Goal: Communication & Community: Ask a question

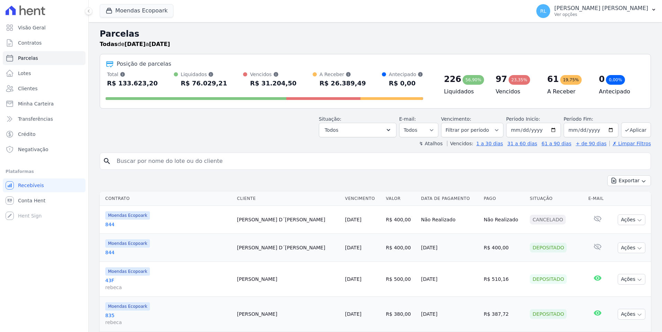
select select
click at [122, 162] on input "search" at bounding box center [380, 161] width 535 height 14
type input "marcela"
select select
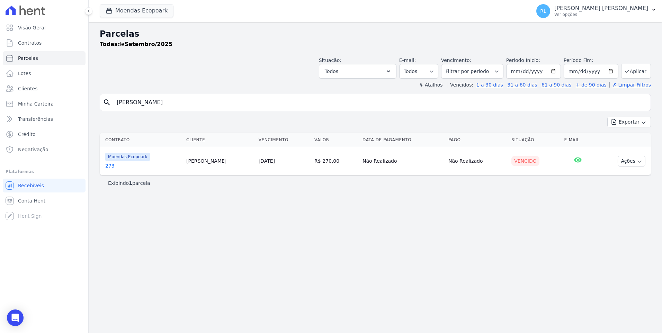
click at [110, 166] on link "273" at bounding box center [142, 165] width 75 height 7
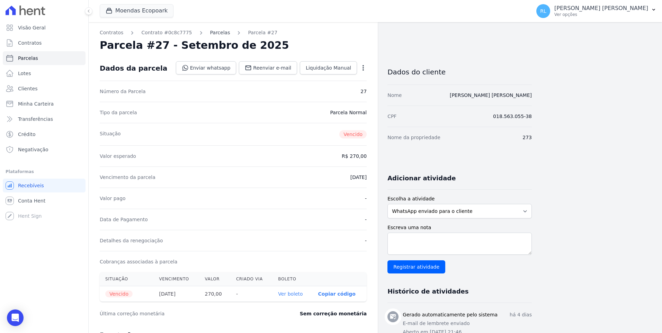
click at [213, 32] on link "Parcelas" at bounding box center [220, 32] width 20 height 7
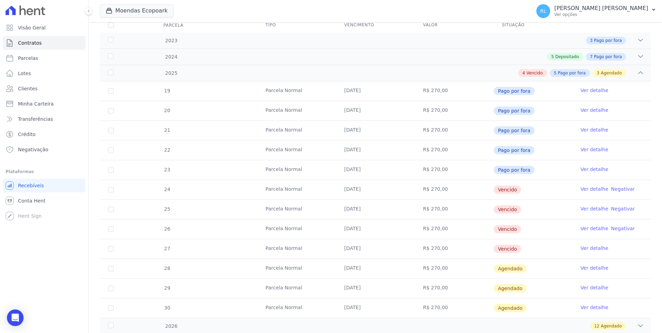
scroll to position [104, 0]
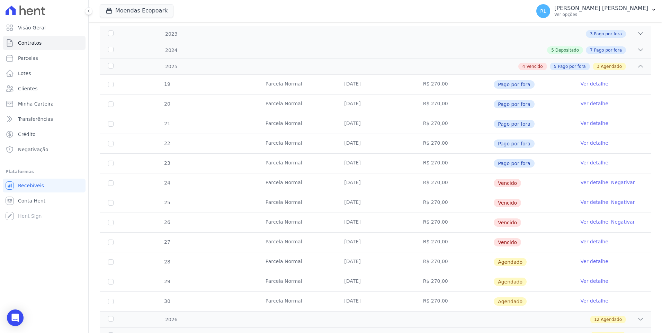
click at [590, 180] on link "Ver detalhe" at bounding box center [595, 182] width 28 height 7
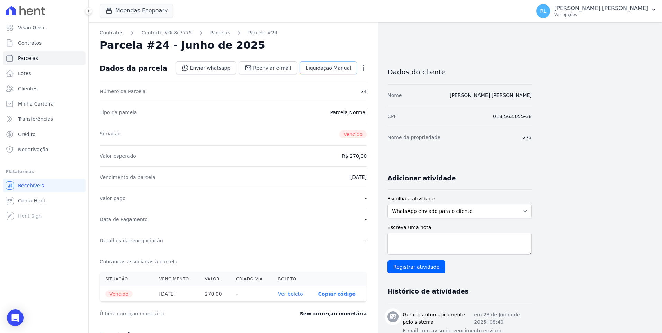
click at [331, 70] on span "Liquidação Manual" at bounding box center [328, 67] width 45 height 7
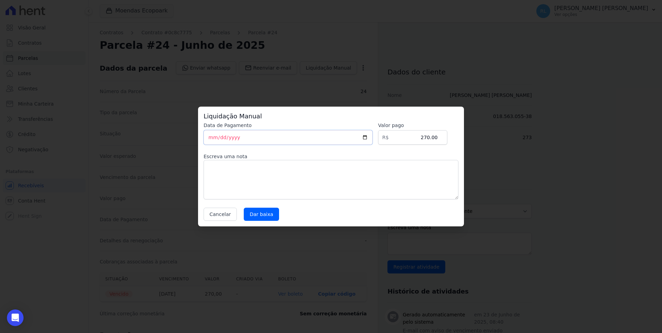
click at [214, 139] on input "[DATE]" at bounding box center [288, 137] width 169 height 15
type input "2025-09-22"
click at [232, 173] on textarea at bounding box center [331, 179] width 255 height 39
type textarea "pix"
click at [249, 213] on input "Dar baixa" at bounding box center [261, 214] width 35 height 13
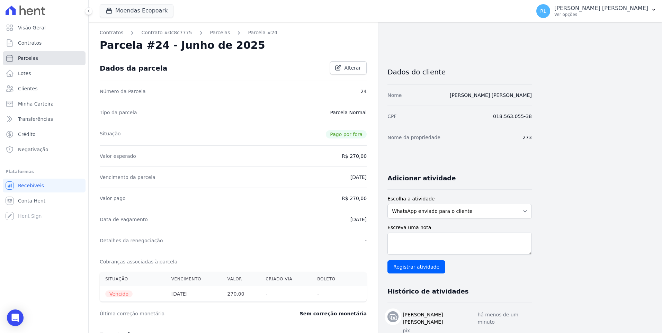
click at [43, 60] on link "Parcelas" at bounding box center [44, 58] width 83 height 14
select select
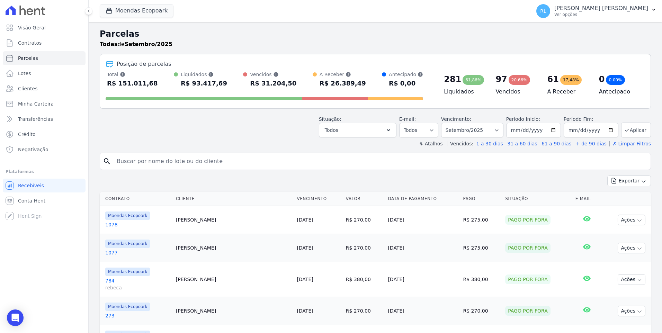
click at [123, 161] on input "search" at bounding box center [380, 161] width 535 height 14
type input "315"
select select
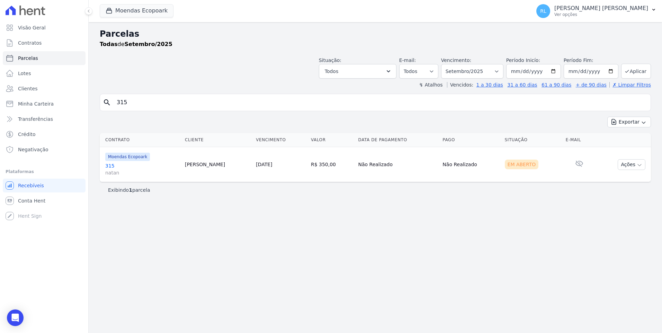
click at [106, 164] on link "315 natan" at bounding box center [142, 169] width 74 height 14
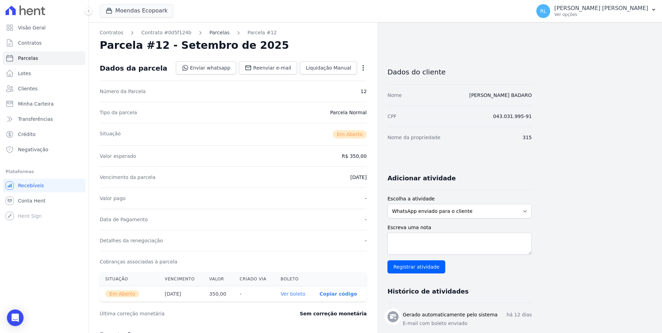
click at [215, 35] on link "Parcelas" at bounding box center [219, 32] width 20 height 7
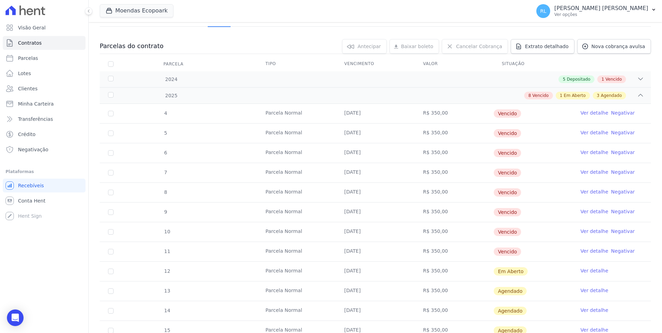
scroll to position [69, 0]
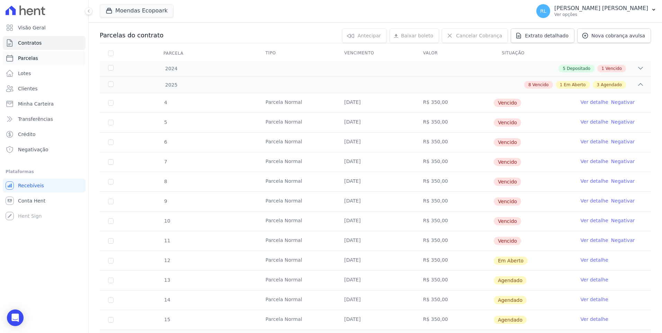
click at [46, 56] on link "Parcelas" at bounding box center [44, 58] width 83 height 14
select select
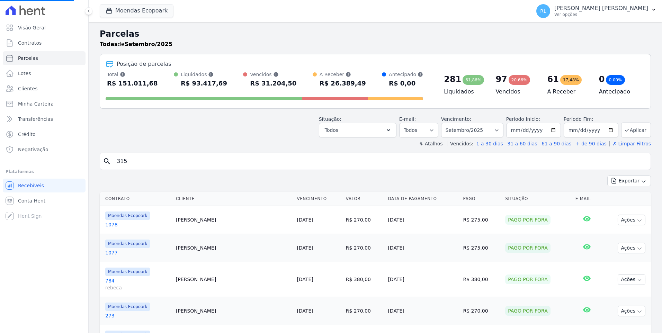
select select
click at [385, 134] on button "Todos" at bounding box center [358, 130] width 78 height 15
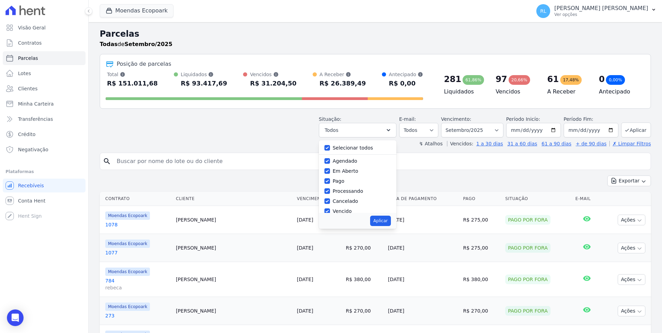
click at [345, 149] on label "Selecionar todos" at bounding box center [353, 148] width 41 height 6
click at [330, 149] on input "Selecionar todos" at bounding box center [327, 148] width 6 height 6
checkbox input "false"
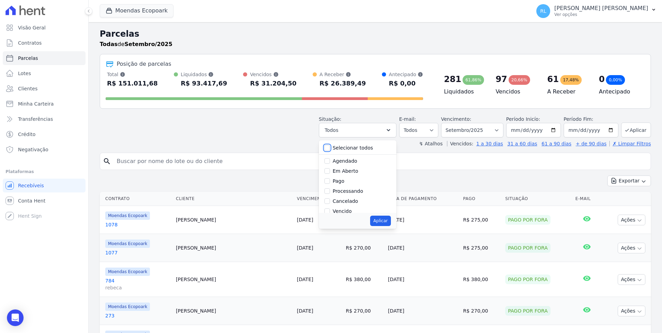
checkbox input "false"
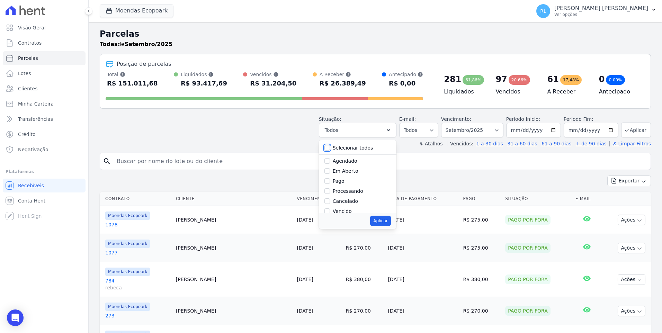
checkbox input "false"
click at [341, 212] on label "Vencido" at bounding box center [342, 211] width 19 height 6
click at [330, 212] on input "Vencido" at bounding box center [327, 211] width 6 height 6
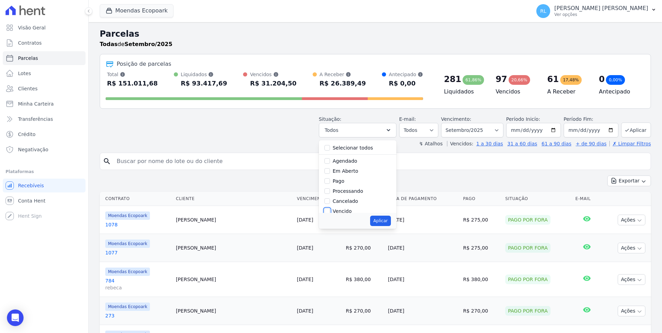
checkbox input "true"
click at [387, 222] on button "Aplicar" at bounding box center [380, 221] width 20 height 10
select select "overdue"
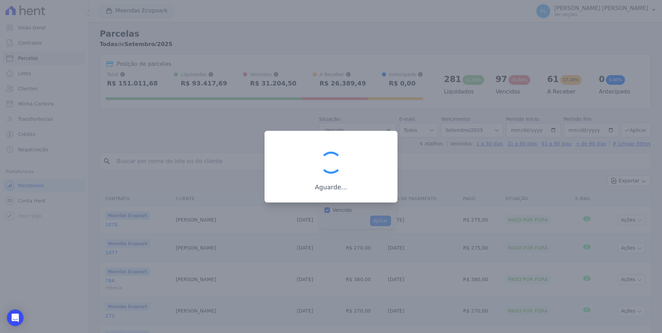
scroll to position [12, 0]
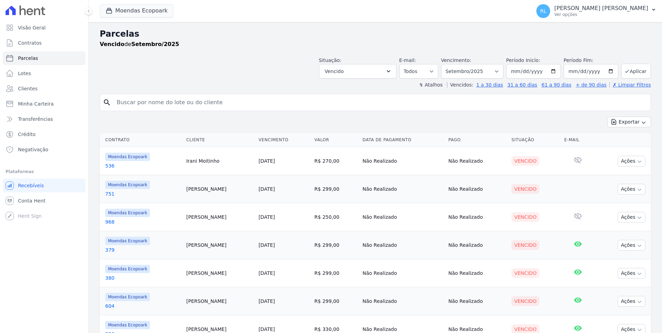
select select
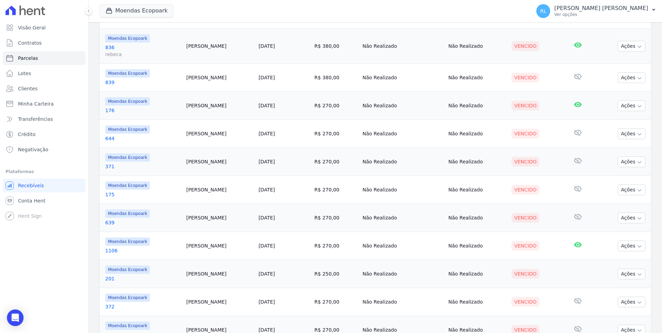
scroll to position [559, 0]
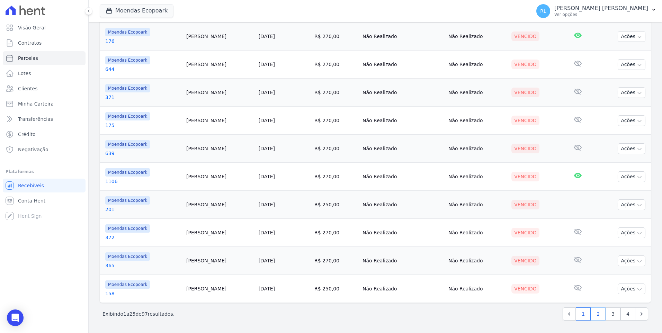
click at [596, 315] on link "2" at bounding box center [598, 313] width 15 height 13
select select
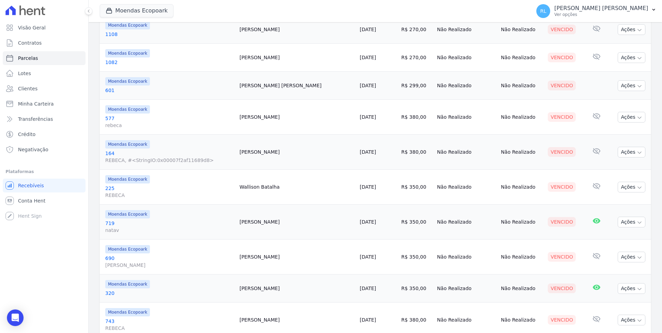
scroll to position [587, 0]
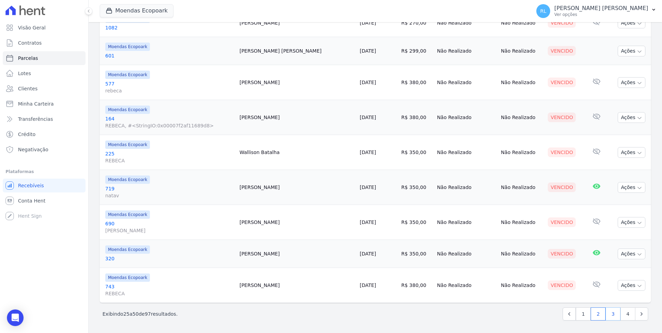
click at [612, 316] on link "3" at bounding box center [613, 313] width 15 height 13
select select
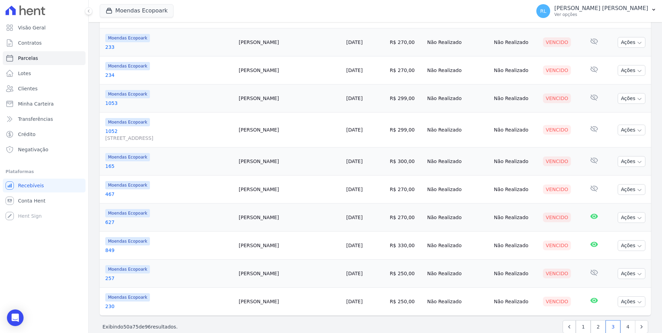
scroll to position [580, 0]
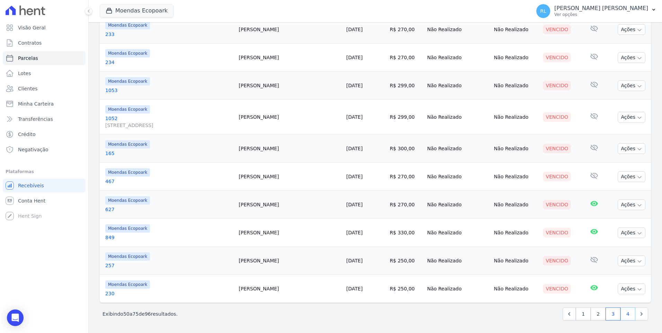
click at [622, 314] on link "4" at bounding box center [628, 313] width 15 height 13
select select
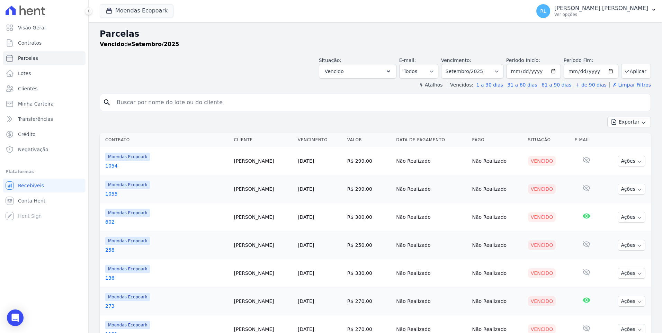
click at [196, 107] on input "search" at bounding box center [380, 103] width 535 height 14
type input "alan"
select select
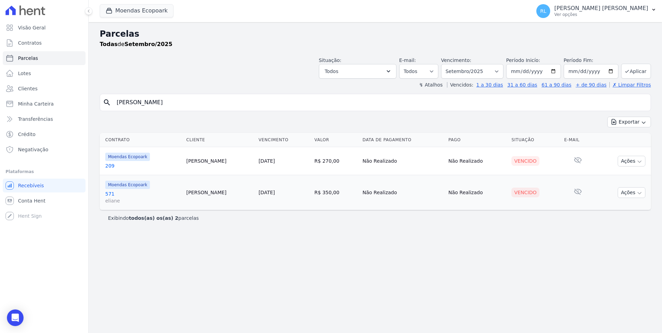
click at [111, 164] on link "209" at bounding box center [142, 165] width 75 height 7
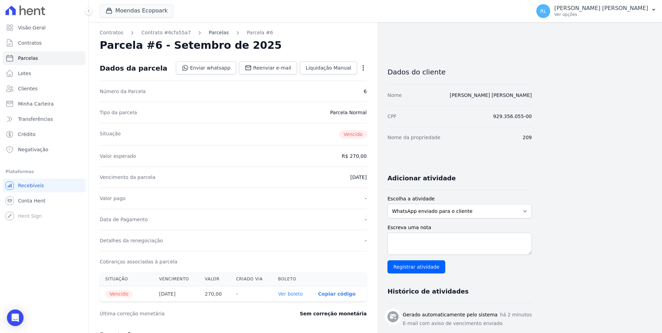
click at [209, 32] on link "Parcelas" at bounding box center [219, 32] width 20 height 7
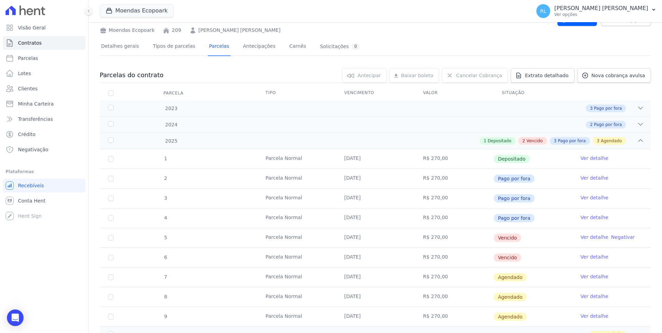
scroll to position [69, 0]
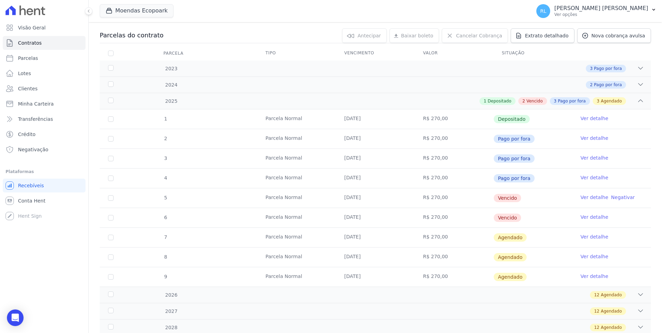
click at [586, 196] on link "Ver detalhe" at bounding box center [595, 197] width 28 height 7
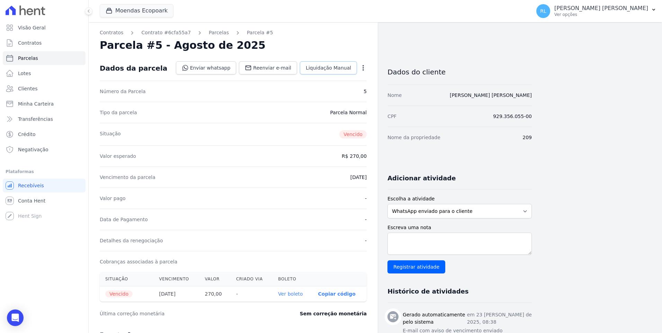
click at [325, 72] on link "Liquidação Manual" at bounding box center [328, 67] width 57 height 13
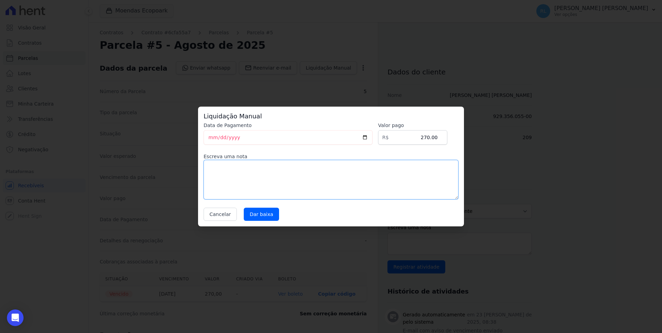
click at [238, 176] on textarea at bounding box center [331, 179] width 255 height 39
type textarea "pix"
click at [253, 217] on input "Dar baixa" at bounding box center [261, 214] width 35 height 13
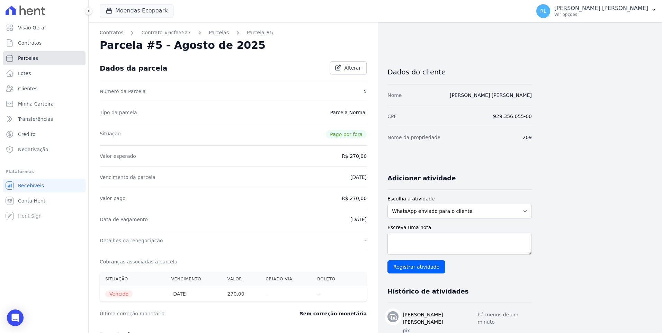
click at [37, 59] on link "Parcelas" at bounding box center [44, 58] width 83 height 14
select select
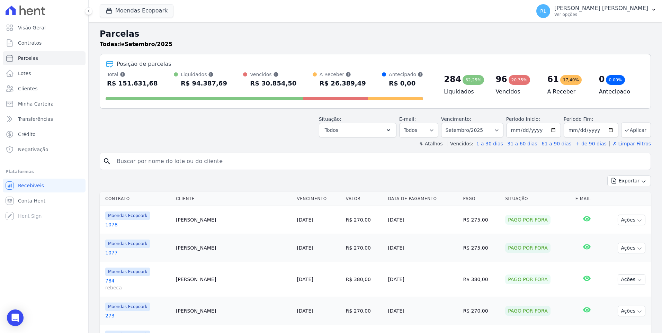
click at [152, 159] on input "search" at bounding box center [380, 161] width 535 height 14
type input "1101"
select select
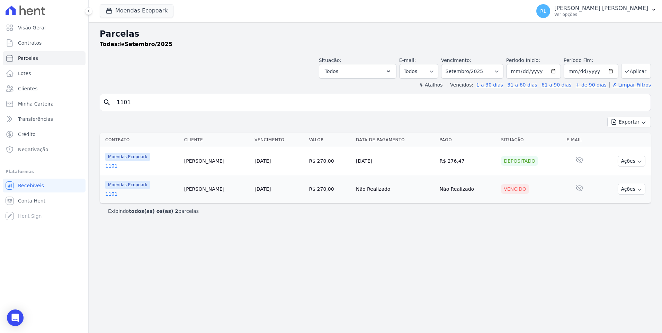
click at [108, 195] on link "1101" at bounding box center [141, 193] width 73 height 7
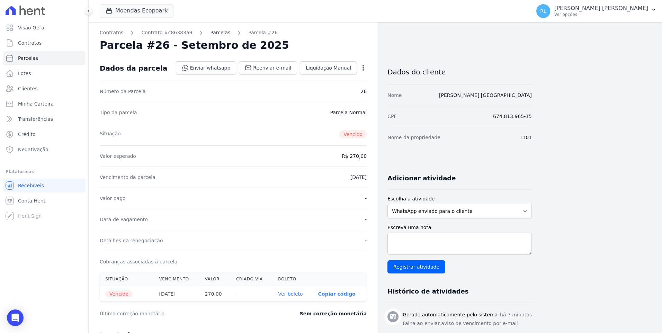
click at [210, 34] on link "Parcelas" at bounding box center [220, 32] width 20 height 7
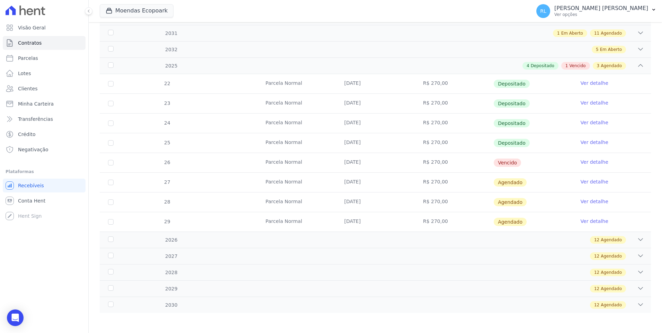
scroll to position [138, 0]
click at [581, 179] on link "Ver detalhe" at bounding box center [595, 181] width 28 height 7
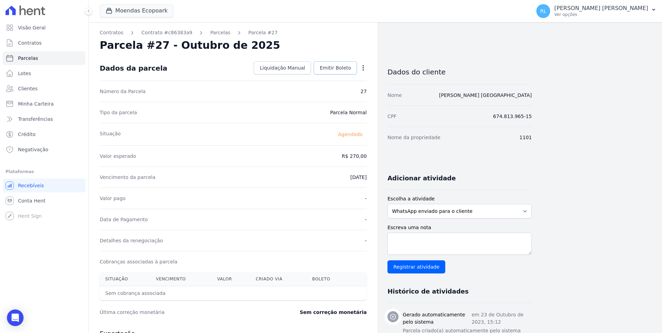
click at [333, 70] on span "Emitir Boleto" at bounding box center [336, 67] width 32 height 7
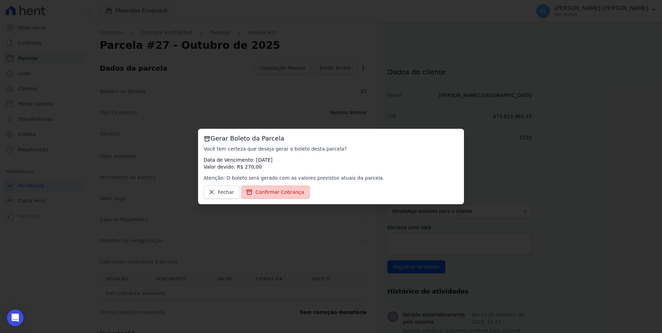
click at [286, 189] on span "Confirmar Cobrança" at bounding box center [280, 192] width 49 height 7
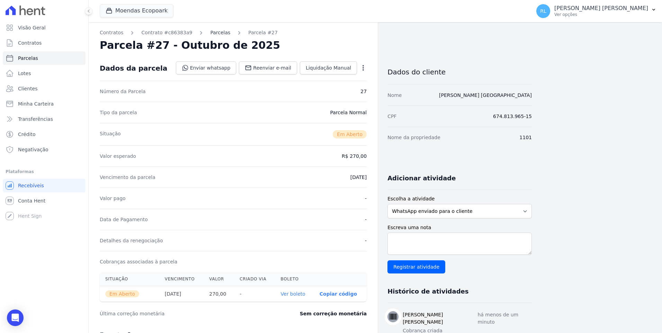
click at [212, 31] on link "Parcelas" at bounding box center [220, 32] width 20 height 7
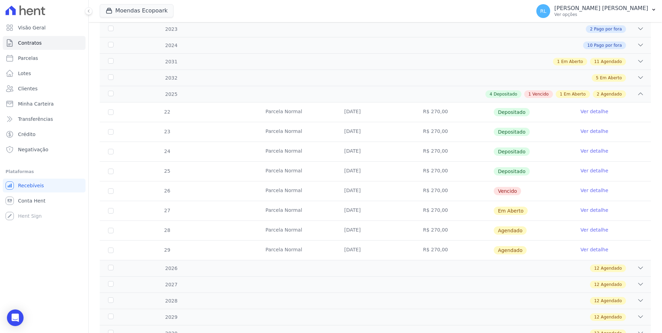
scroll to position [138, 0]
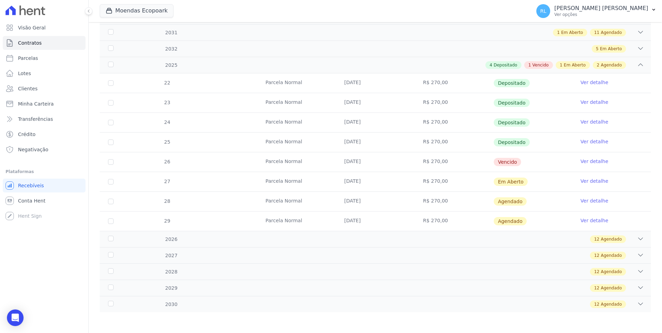
click at [581, 201] on link "Ver detalhe" at bounding box center [595, 200] width 28 height 7
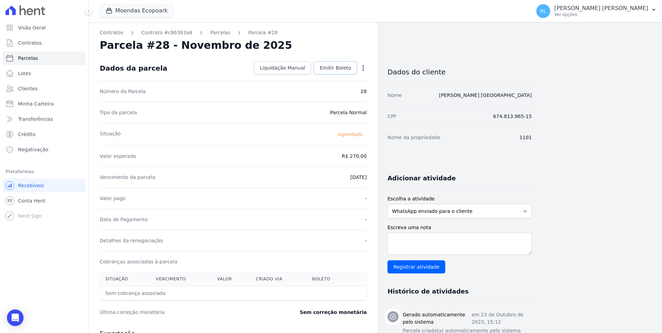
click at [340, 70] on span "Emitir Boleto" at bounding box center [336, 67] width 32 height 7
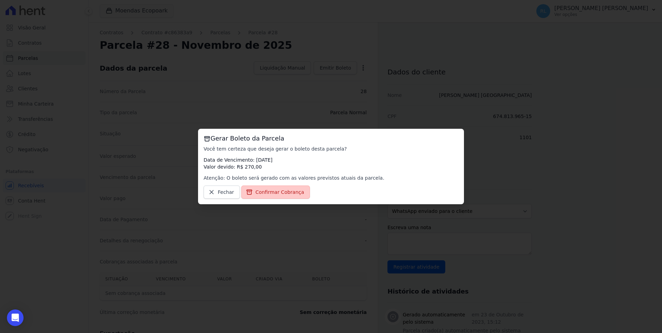
click at [291, 188] on link "Confirmar Cobrança" at bounding box center [275, 192] width 69 height 13
click at [277, 193] on span "Confirmar Cobrança" at bounding box center [280, 192] width 49 height 7
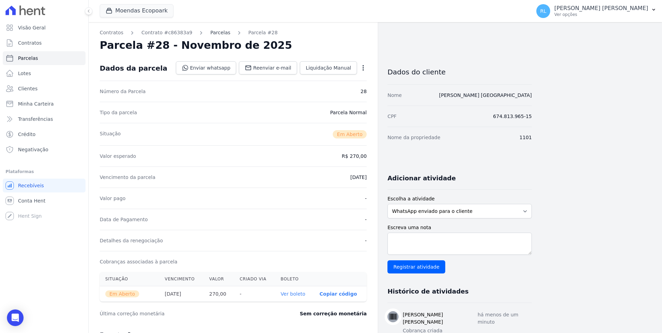
click at [212, 34] on link "Parcelas" at bounding box center [220, 32] width 20 height 7
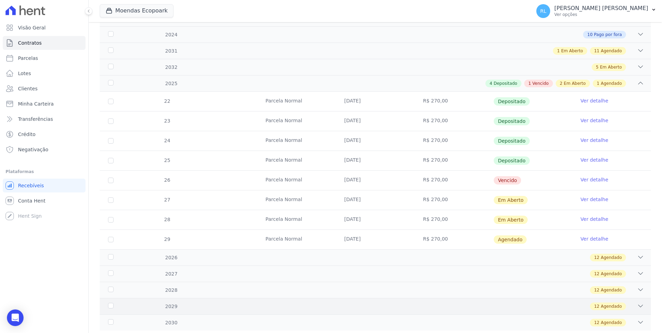
scroll to position [138, 0]
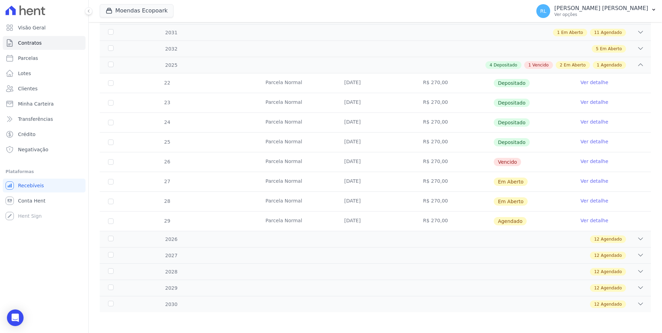
click at [594, 221] on link "Ver detalhe" at bounding box center [595, 220] width 28 height 7
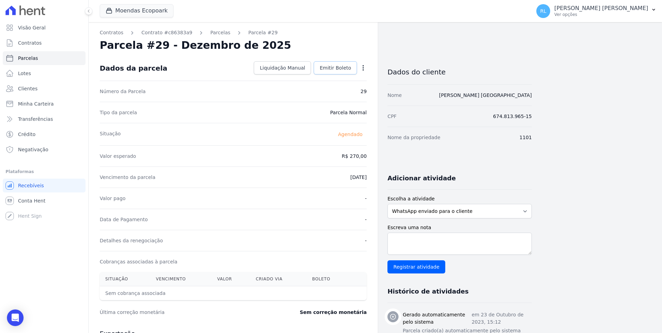
click at [347, 69] on span "Emitir Boleto" at bounding box center [336, 67] width 32 height 7
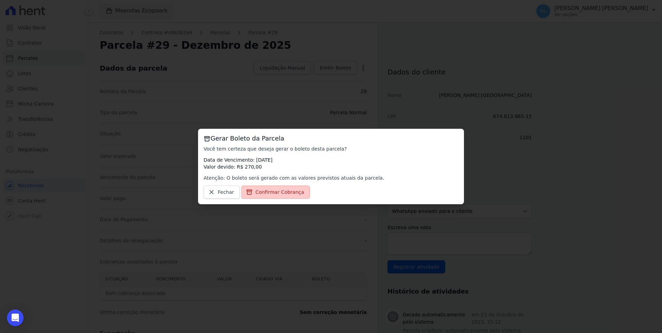
click at [292, 187] on link "Confirmar Cobrança" at bounding box center [275, 192] width 69 height 13
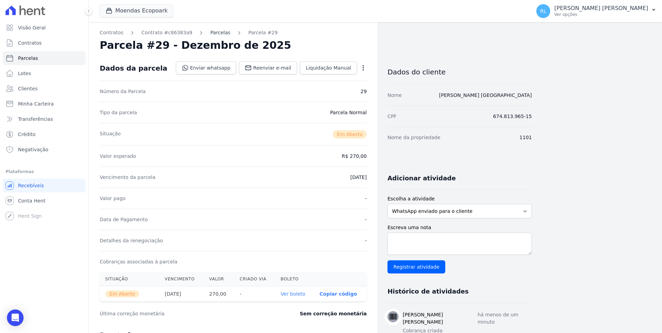
click at [210, 32] on link "Parcelas" at bounding box center [220, 32] width 20 height 7
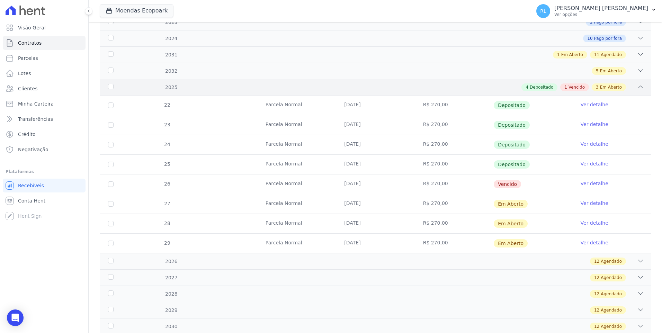
scroll to position [138, 0]
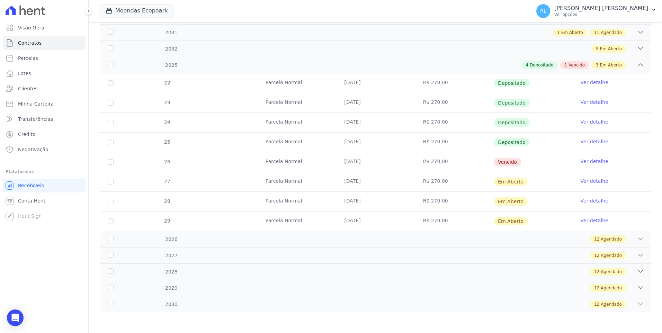
click at [108, 165] on td "26" at bounding box center [111, 161] width 22 height 19
click at [110, 162] on input "checkbox" at bounding box center [111, 162] width 6 height 6
checkbox input "true"
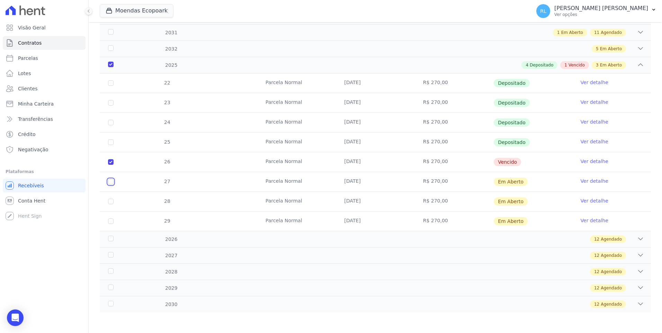
click at [112, 184] on input "checkbox" at bounding box center [111, 182] width 6 height 6
checkbox input "true"
click at [110, 199] on input "checkbox" at bounding box center [111, 202] width 6 height 6
checkbox input "true"
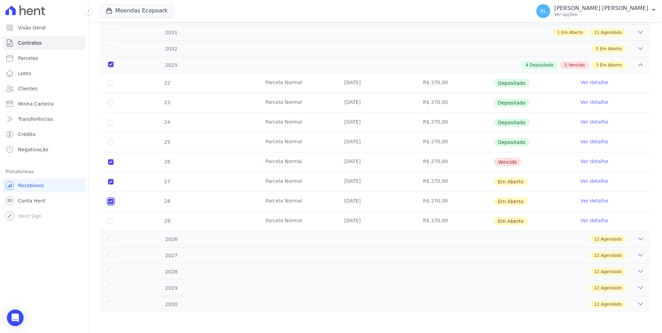
checkbox input "true"
click at [109, 222] on input "checkbox" at bounding box center [111, 221] width 6 height 6
checkbox input "true"
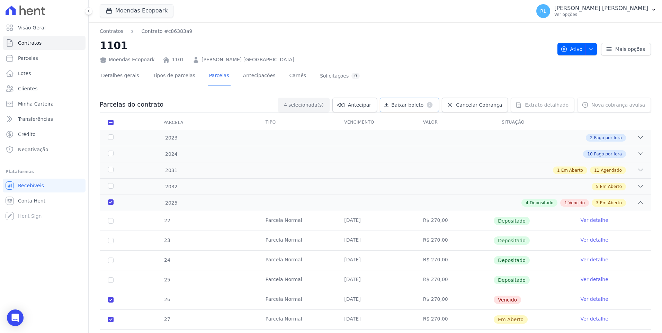
click at [417, 107] on span "Baixar boleto" at bounding box center [407, 104] width 32 height 7
click at [35, 57] on span "Parcelas" at bounding box center [28, 58] width 20 height 7
select select
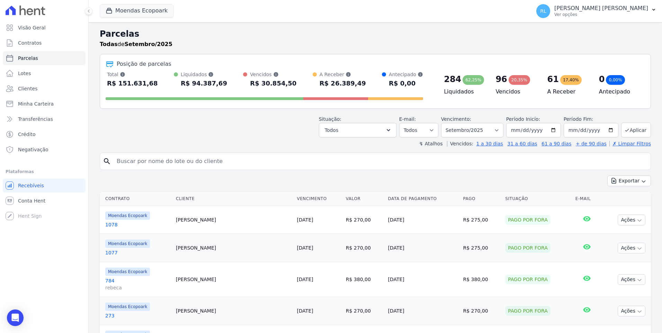
click at [176, 167] on input "search" at bounding box center [380, 161] width 535 height 14
type input "557"
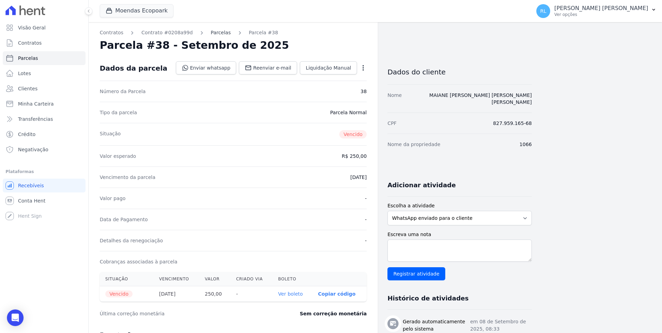
click at [214, 34] on link "Parcelas" at bounding box center [221, 32] width 20 height 7
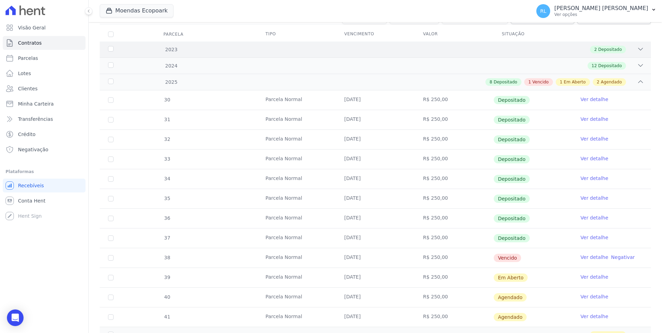
scroll to position [173, 0]
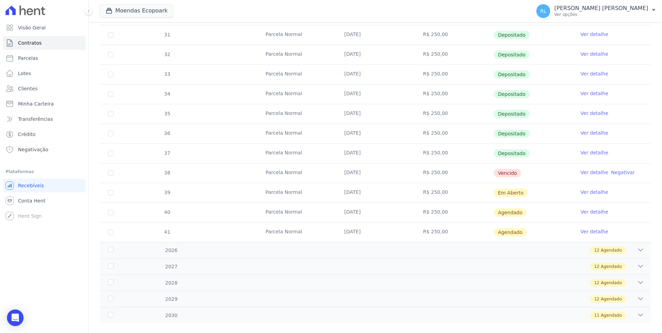
click at [584, 171] on link "Ver detalhe" at bounding box center [595, 172] width 28 height 7
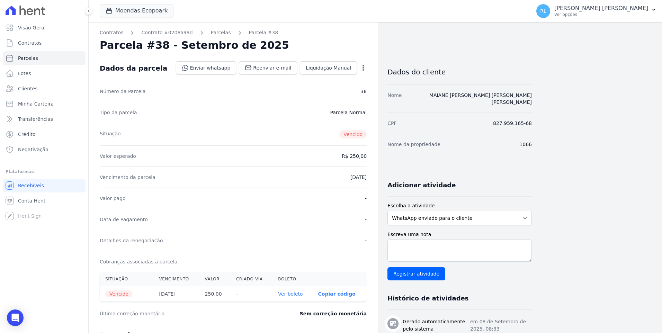
click at [298, 294] on link "Ver boleto" at bounding box center [290, 294] width 25 height 6
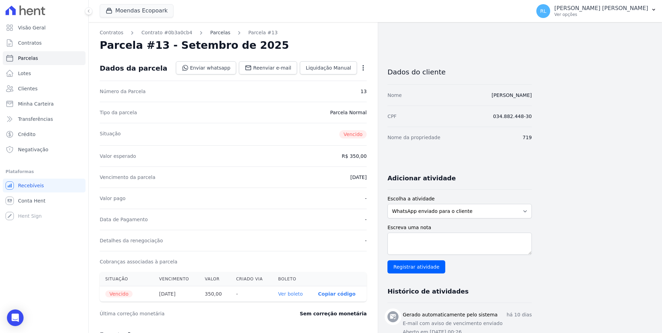
click at [214, 35] on link "Parcelas" at bounding box center [220, 32] width 20 height 7
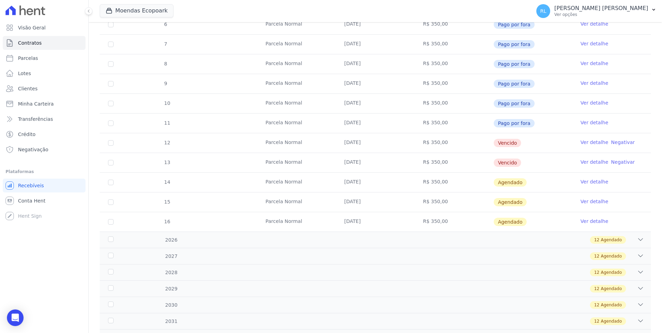
scroll to position [173, 0]
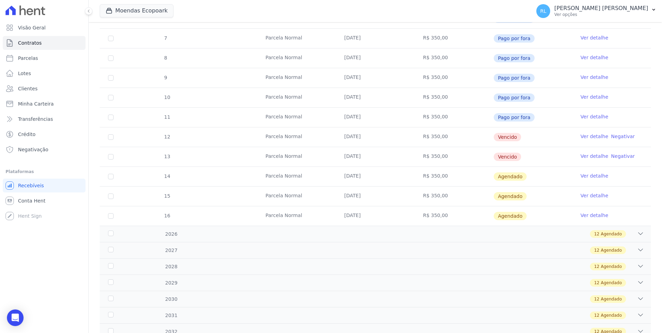
click at [587, 131] on td "Ver detalhe Negativar" at bounding box center [611, 136] width 79 height 19
click at [584, 135] on link "Ver detalhe" at bounding box center [595, 136] width 28 height 7
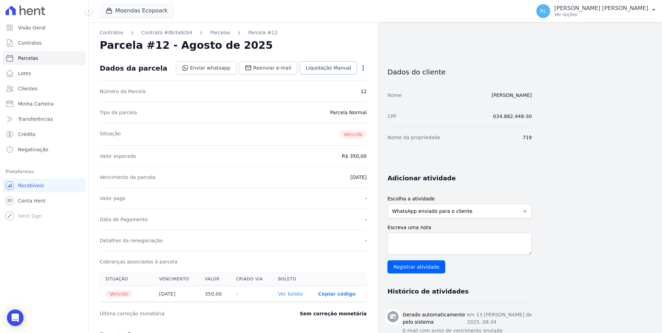
click at [338, 72] on link "Liquidação Manual" at bounding box center [328, 67] width 57 height 13
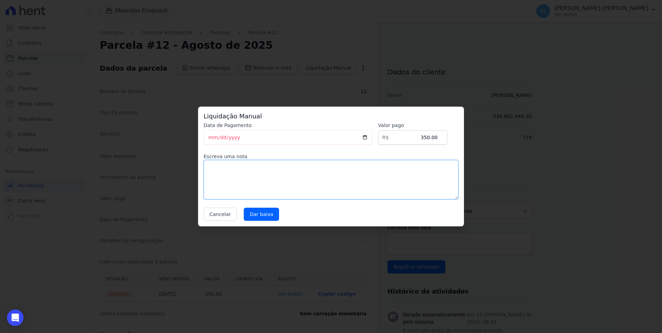
click at [223, 177] on textarea at bounding box center [331, 179] width 255 height 39
type textarea "parcela 1/17 de acordo"
click at [264, 215] on input "Dar baixa" at bounding box center [261, 214] width 35 height 13
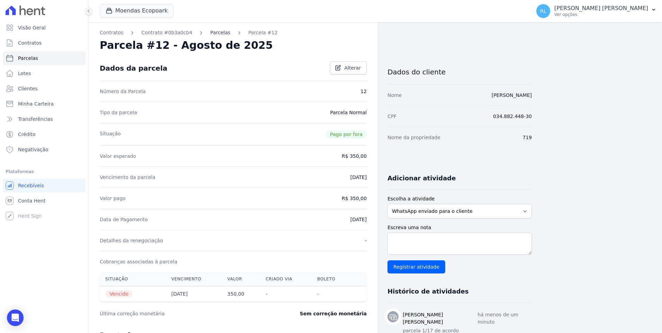
click at [210, 34] on link "Parcelas" at bounding box center [220, 32] width 20 height 7
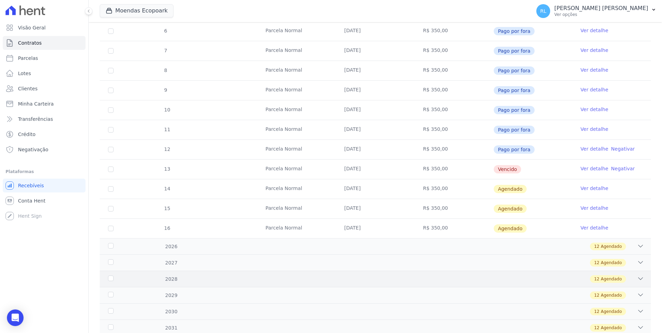
scroll to position [173, 0]
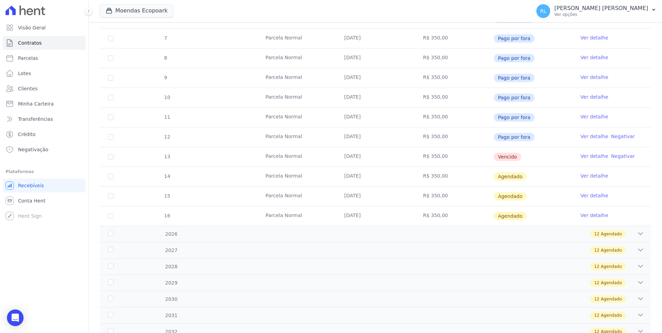
click at [581, 156] on link "Ver detalhe" at bounding box center [595, 156] width 28 height 7
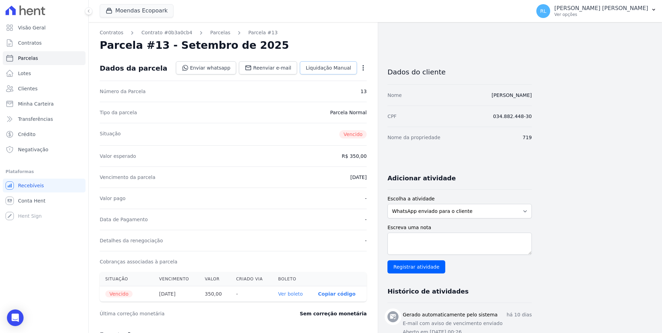
click at [331, 72] on link "Liquidação Manual" at bounding box center [328, 67] width 57 height 13
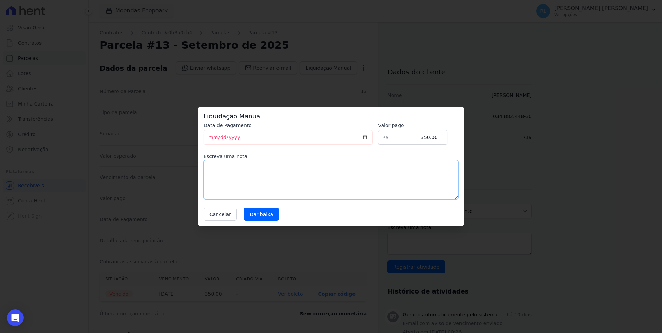
click at [223, 173] on textarea at bounding box center [331, 179] width 255 height 39
type textarea "parcela 2/17 de acordo"
click at [263, 216] on input "Dar baixa" at bounding box center [261, 214] width 35 height 13
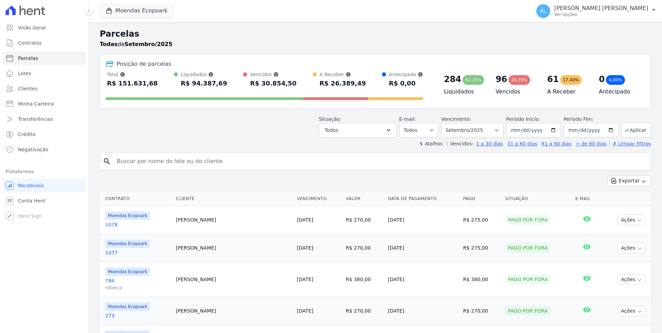
select select
click at [161, 164] on input "search" at bounding box center [380, 161] width 535 height 14
type input "557"
select select
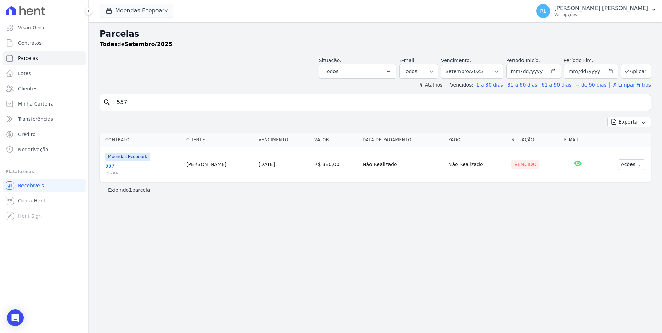
click at [108, 167] on link "557 eliana" at bounding box center [142, 169] width 75 height 14
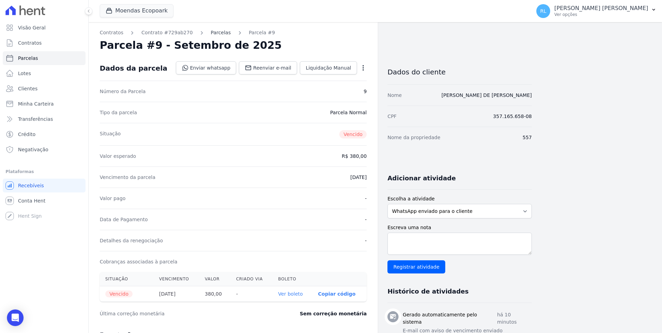
click at [212, 35] on link "Parcelas" at bounding box center [221, 32] width 20 height 7
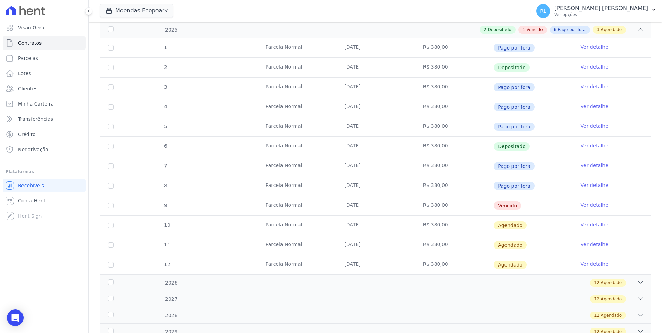
scroll to position [139, 0]
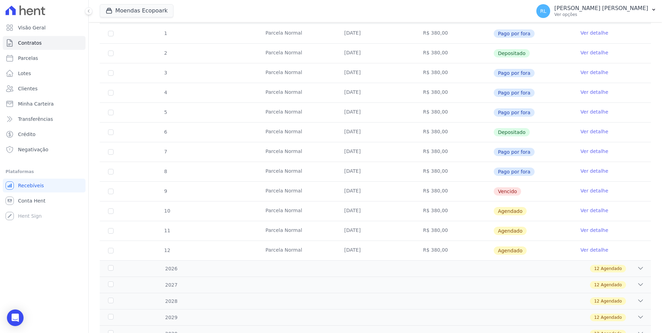
click at [581, 188] on link "Ver detalhe" at bounding box center [595, 190] width 28 height 7
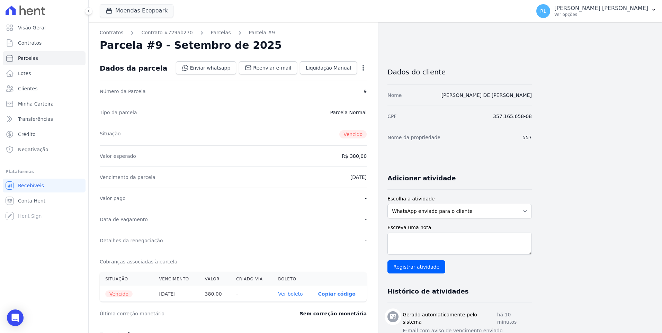
click at [303, 293] on link "Ver boleto" at bounding box center [290, 294] width 25 height 6
click at [10, 322] on div "Open Intercom Messenger" at bounding box center [15, 318] width 18 height 18
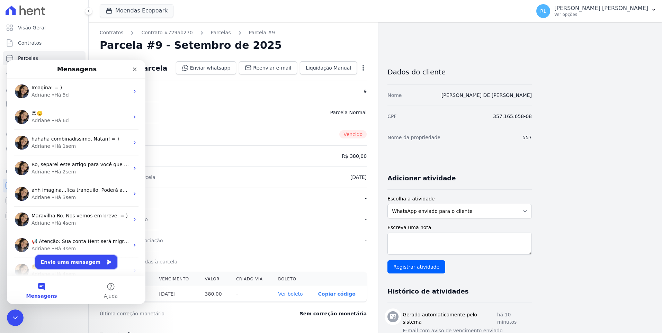
click at [65, 258] on button "Envie uma mensagem" at bounding box center [76, 262] width 82 height 14
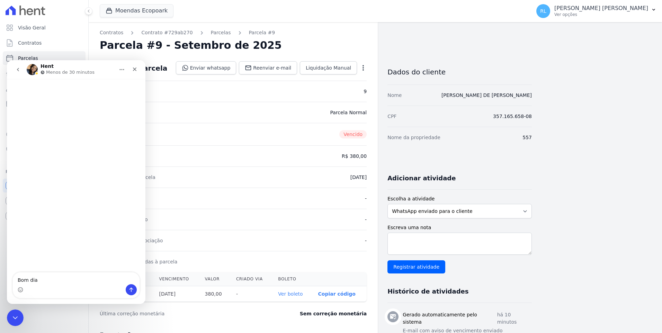
type textarea "Bom dia"
drag, startPoint x: 11, startPoint y: 321, endPoint x: 28, endPoint y: 609, distance: 288.6
click at [10, 323] on div "Encerramento do Messenger da Intercom" at bounding box center [14, 317] width 17 height 17
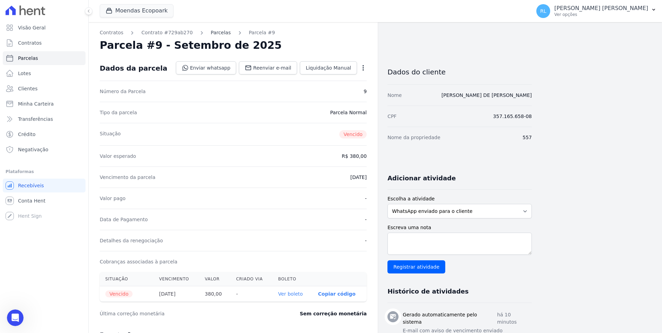
click at [211, 31] on link "Parcelas" at bounding box center [221, 32] width 20 height 7
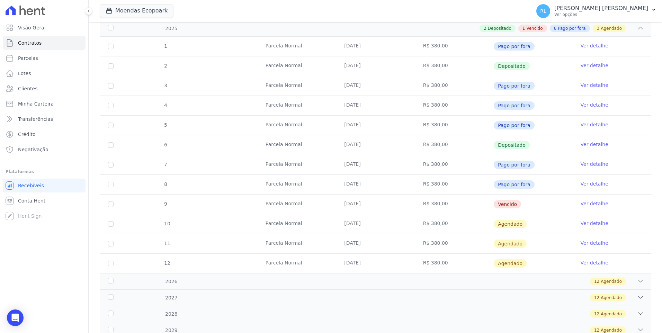
scroll to position [139, 0]
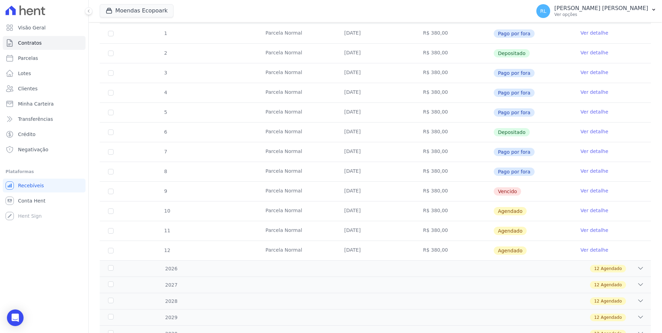
click at [586, 211] on link "Ver detalhe" at bounding box center [595, 210] width 28 height 7
click at [584, 211] on link "Ver detalhe" at bounding box center [595, 210] width 28 height 7
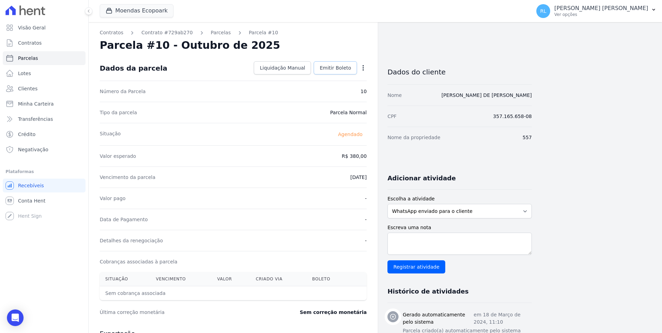
click at [343, 64] on span "Emitir Boleto" at bounding box center [336, 67] width 32 height 7
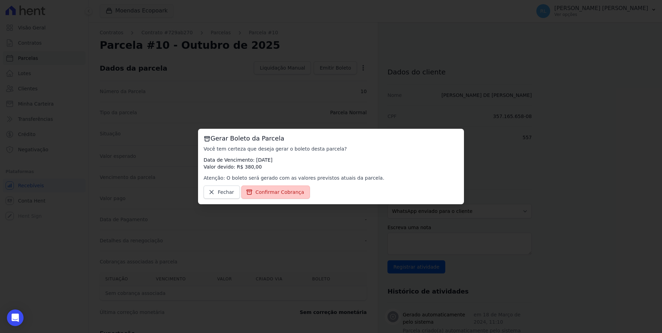
click at [287, 191] on span "Confirmar Cobrança" at bounding box center [280, 192] width 49 height 7
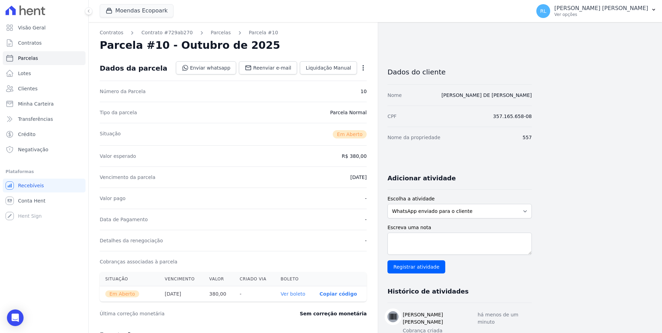
click at [293, 297] on link "Ver boleto" at bounding box center [293, 294] width 25 height 6
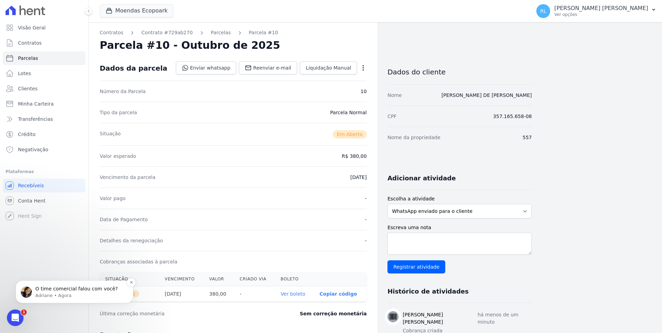
click at [65, 294] on p "Adriane • Agora" at bounding box center [79, 296] width 89 height 6
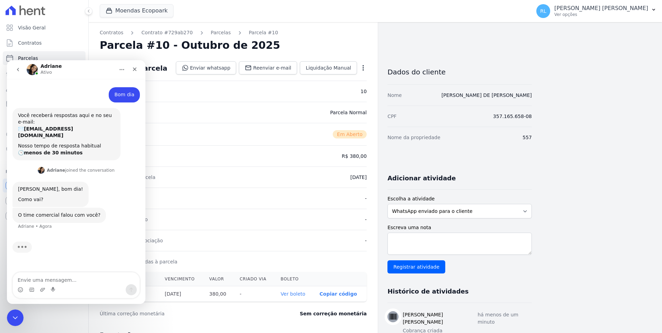
click at [81, 283] on textarea "Envie uma mensagem..." at bounding box center [76, 279] width 127 height 12
type textarea "B"
type textarea "Opa bonita."
type textarea "Ainda n."
click at [32, 52] on link "Parcelas" at bounding box center [44, 58] width 83 height 14
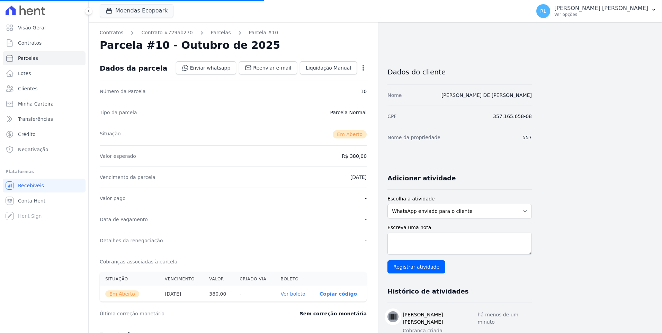
select select
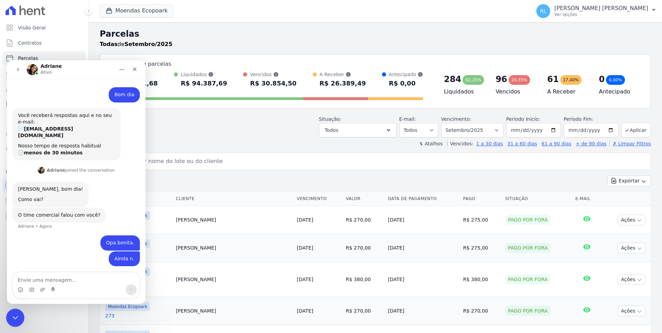
click at [12, 319] on icon "Encerramento do Messenger da Intercom" at bounding box center [14, 317] width 8 height 8
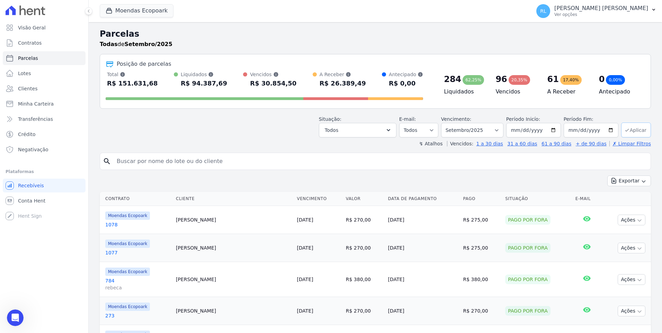
click at [629, 130] on button "Aplicar" at bounding box center [636, 130] width 30 height 15
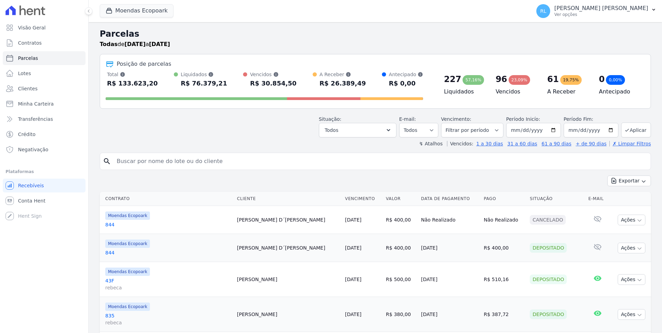
select select
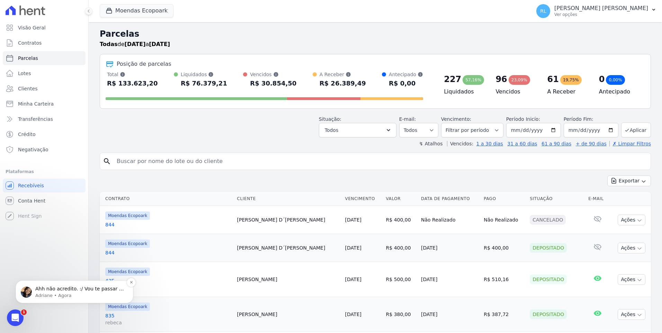
click at [81, 291] on p "Ahh não acredito. :/ Vou te passar o contato da responsável: [EMAIL_ADDRESS][DO…" at bounding box center [79, 289] width 89 height 7
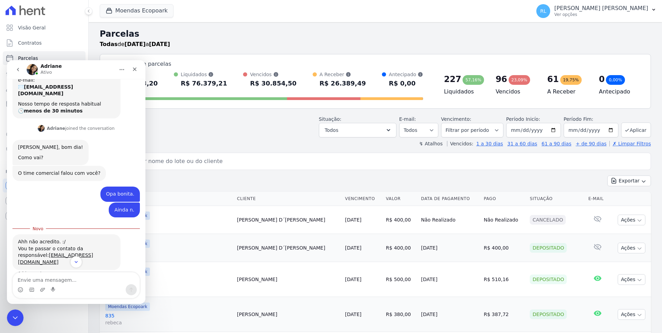
scroll to position [60, 0]
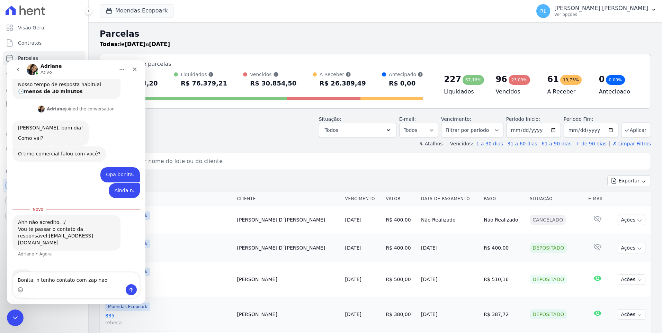
type textarea "Bonita, n tenho contato com zap nao ?"
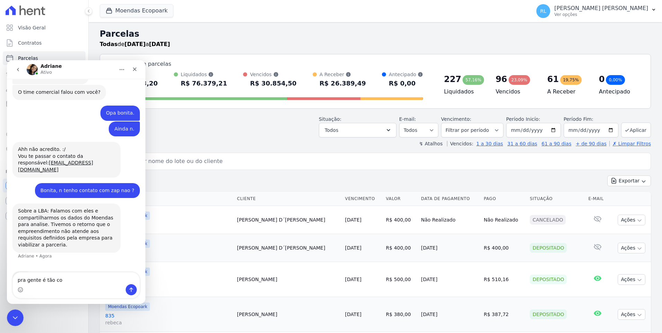
scroll to position [124, 0]
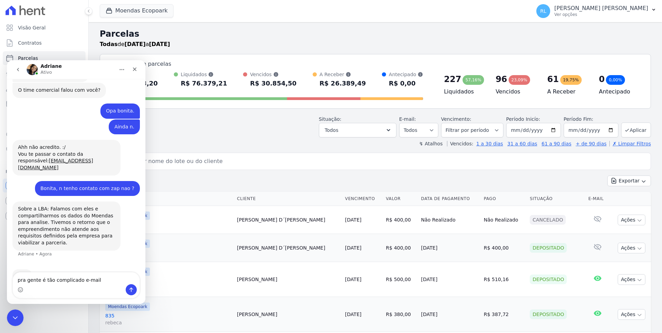
type textarea "pra gente é tão complicado e-mail"
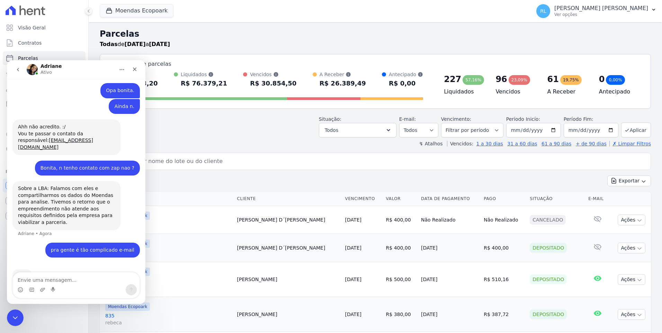
scroll to position [118, 0]
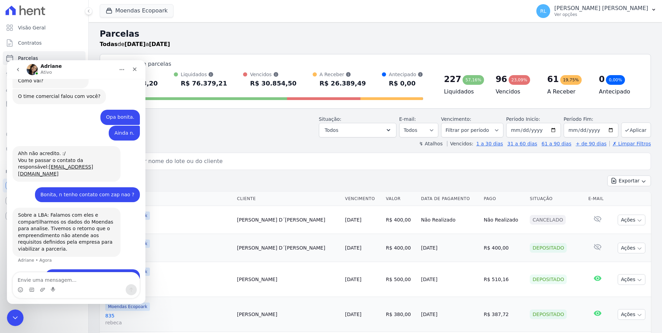
drag, startPoint x: 97, startPoint y: 225, endPoint x: 59, endPoint y: 227, distance: 37.8
click at [59, 227] on div "Sobre a LBA: Falamos com eles e compartilharmos os dados do Moendas para analis…" at bounding box center [66, 232] width 97 height 41
click at [74, 281] on textarea "Envie uma mensagem..." at bounding box center [76, 279] width 127 height 12
type textarea "entendi."
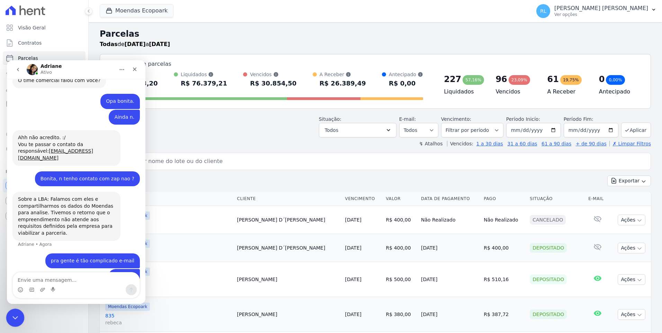
drag, startPoint x: 12, startPoint y: 314, endPoint x: 118, endPoint y: 525, distance: 235.5
click at [11, 314] on icon "Encerramento do Messenger da Intercom" at bounding box center [14, 317] width 8 height 8
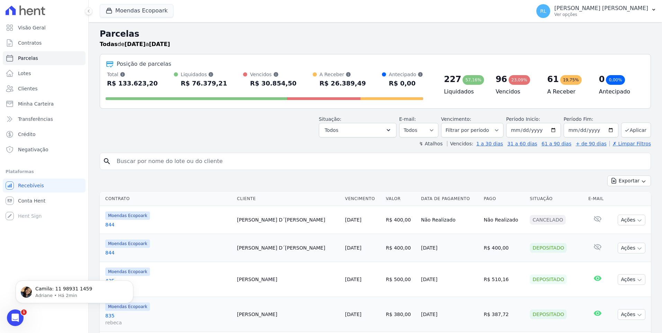
scroll to position [154, 0]
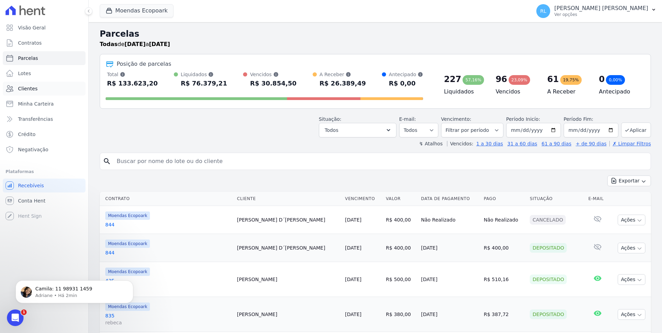
click at [23, 87] on span "Clientes" at bounding box center [27, 88] width 19 height 7
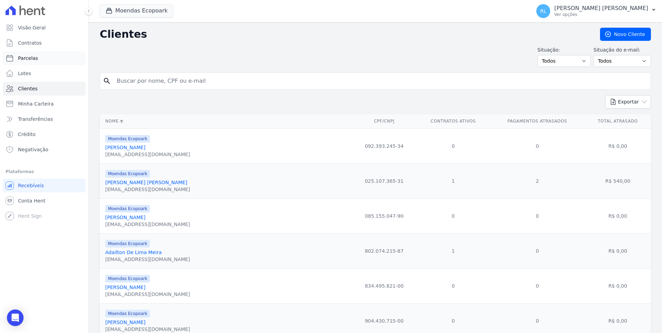
click at [20, 56] on span "Parcelas" at bounding box center [28, 58] width 20 height 7
select select
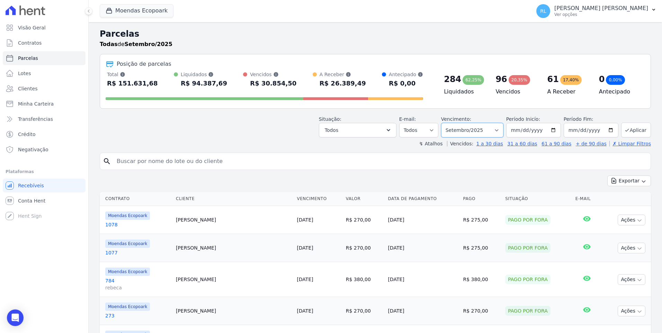
click at [500, 126] on select "[GEOGRAPHIC_DATA] por período ──────── Todos os meses Outubro/2022 Novembro/202…" at bounding box center [472, 130] width 62 height 15
select select "10/2025"
click at [447, 123] on select "[GEOGRAPHIC_DATA] por período ──────── Todos os meses Outubro/2022 Novembro/202…" at bounding box center [472, 130] width 62 height 15
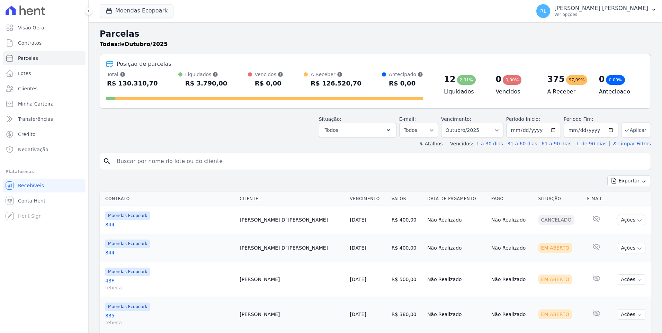
select select
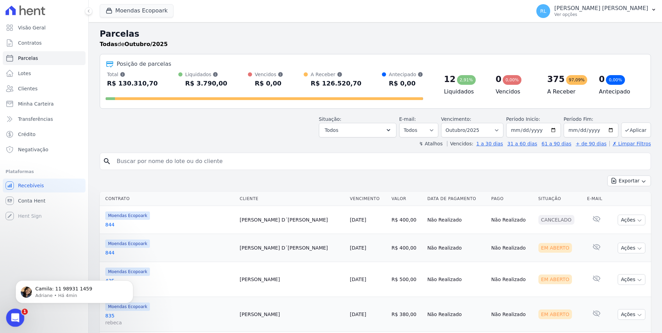
click at [16, 314] on icon "Abertura do Messenger da Intercom" at bounding box center [14, 316] width 11 height 11
click at [15, 315] on icon "Abertura do Messenger da Intercom" at bounding box center [14, 317] width 5 height 6
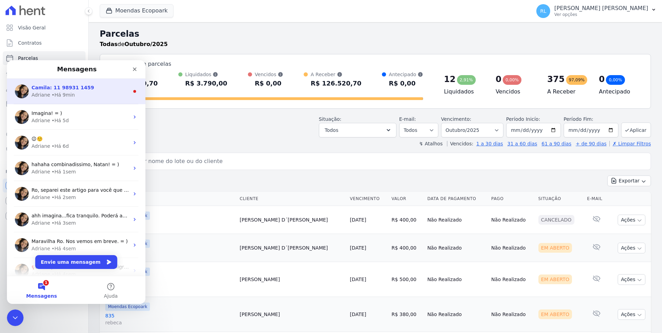
click at [90, 97] on div "Adriane • Há 9min" at bounding box center [81, 94] width 98 height 7
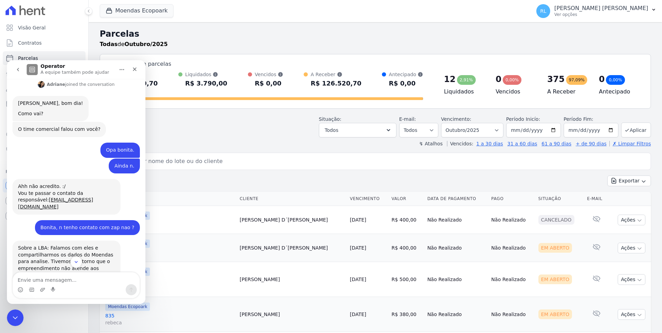
scroll to position [154, 0]
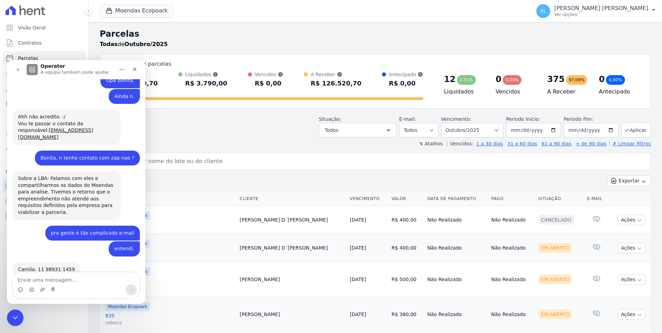
click at [70, 282] on textarea "Envie uma mensagem..." at bounding box center [76, 279] width 127 height 12
type textarea "Top, temos ate que dia para fazer a mudança"
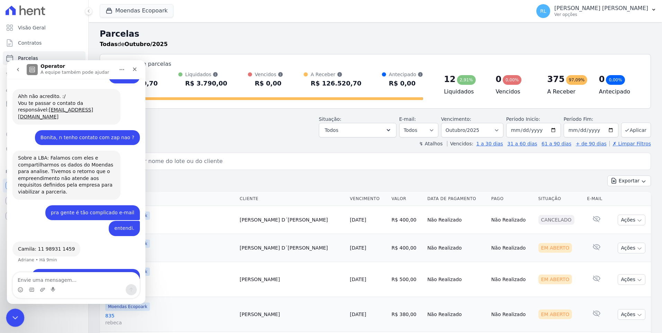
click at [13, 316] on icon "Encerramento do Messenger da Intercom" at bounding box center [14, 317] width 8 height 8
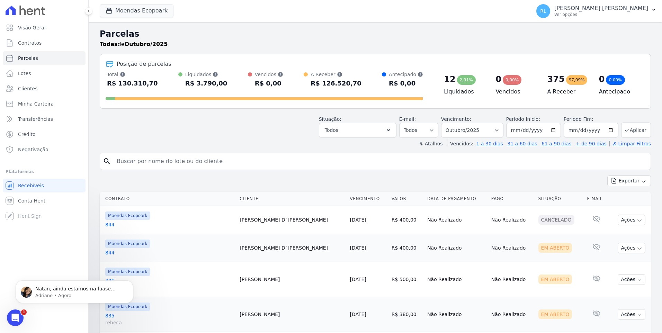
scroll to position [216, 0]
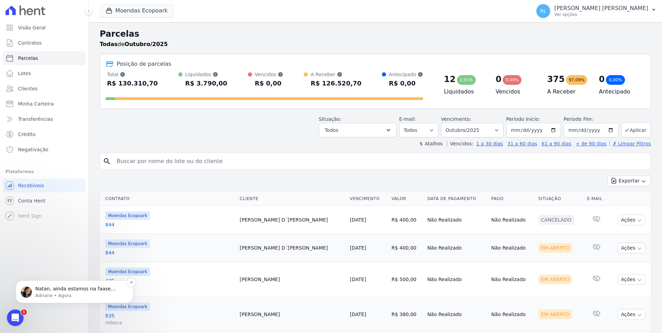
click at [78, 293] on p "Adriane • Agora" at bounding box center [79, 296] width 89 height 6
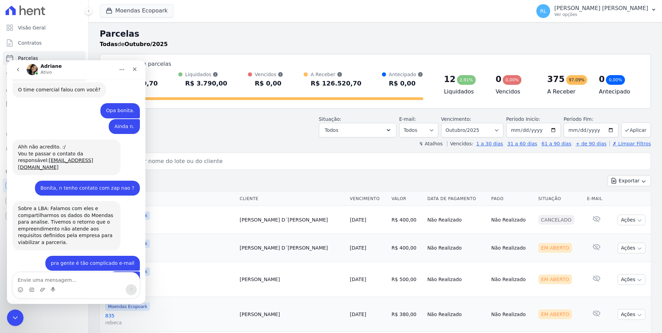
scroll to position [227, 0]
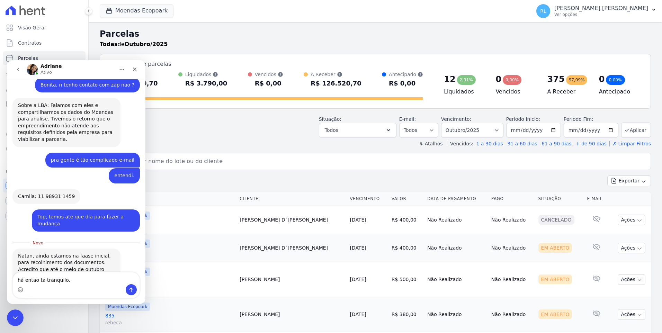
type textarea "há entao ta tranquilo."
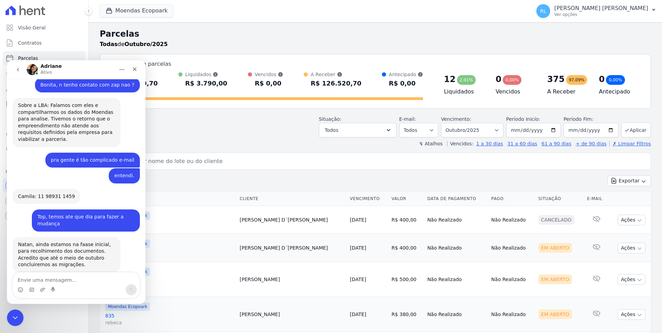
scroll to position [237, 0]
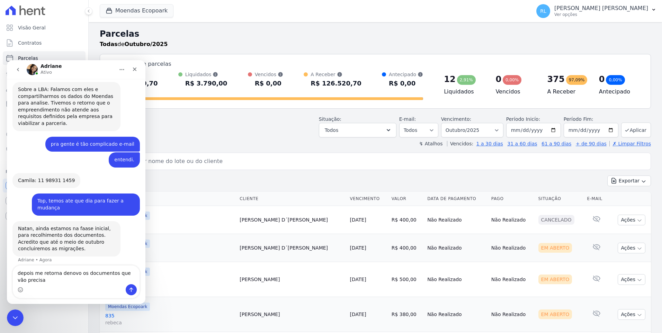
type textarea "depois me retorna denovo os documentos que vão precisa"
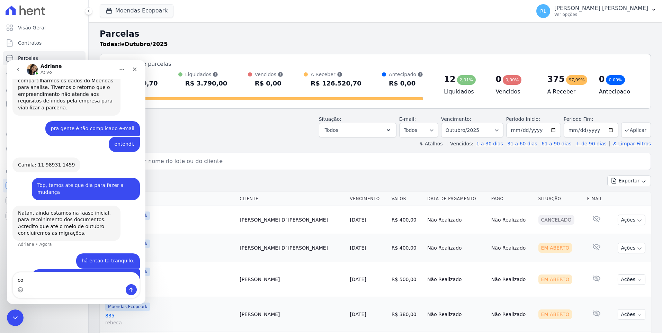
type textarea "c"
type textarea "consigo falar contigo algum zap ?"
